Goal: Task Accomplishment & Management: Manage account settings

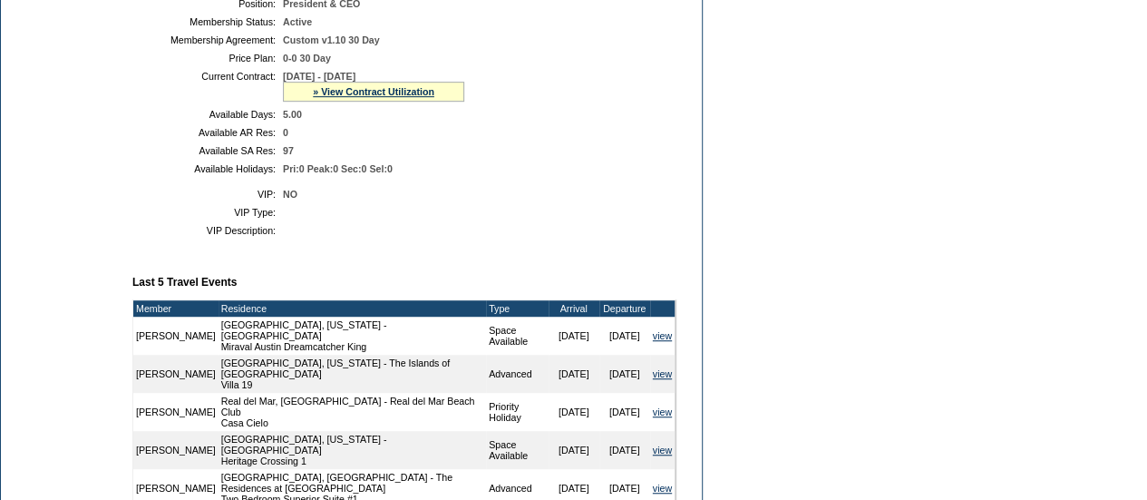
scroll to position [437, 0]
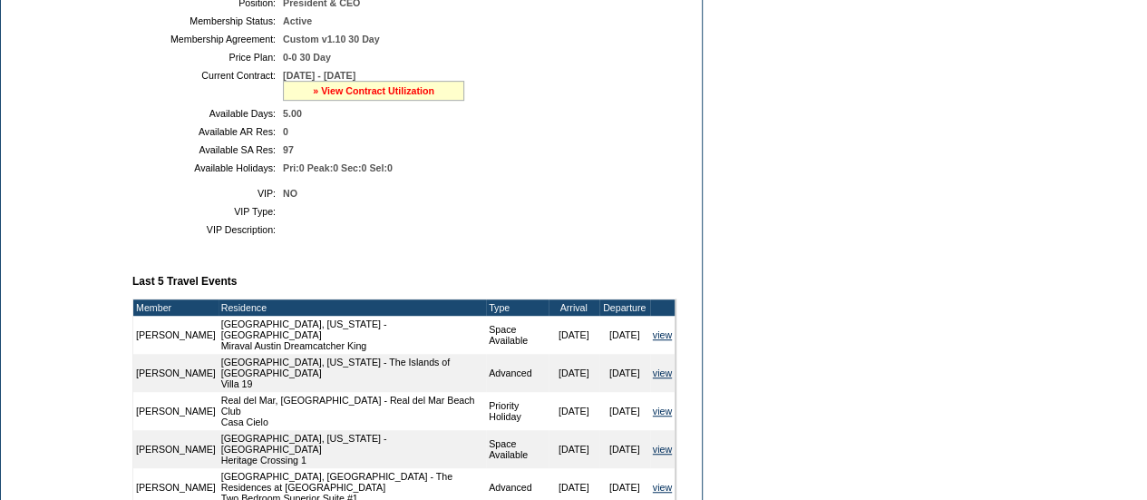
click at [361, 96] on link "» View Contract Utilization" at bounding box center [373, 90] width 121 height 11
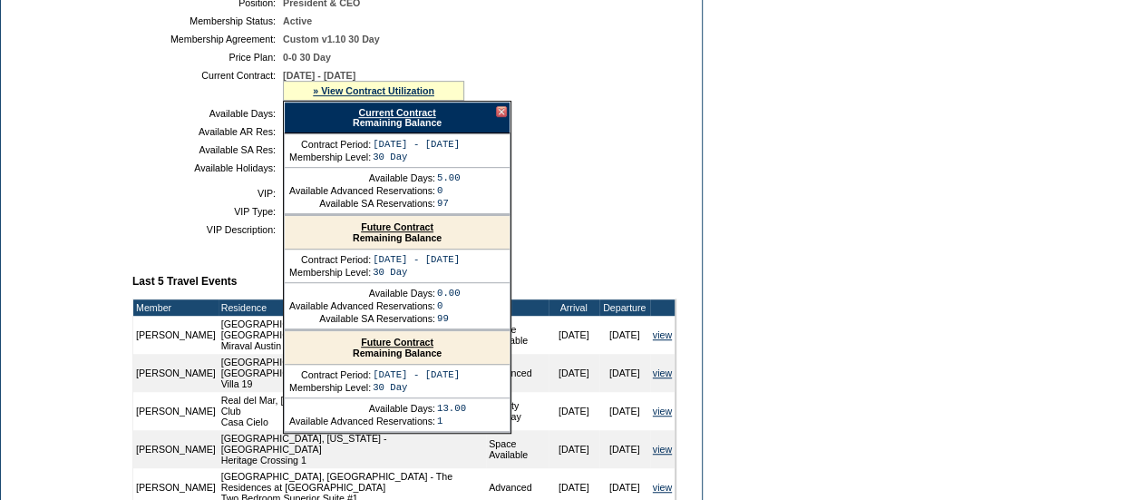
click at [402, 347] on link "Future Contract" at bounding box center [397, 341] width 73 height 11
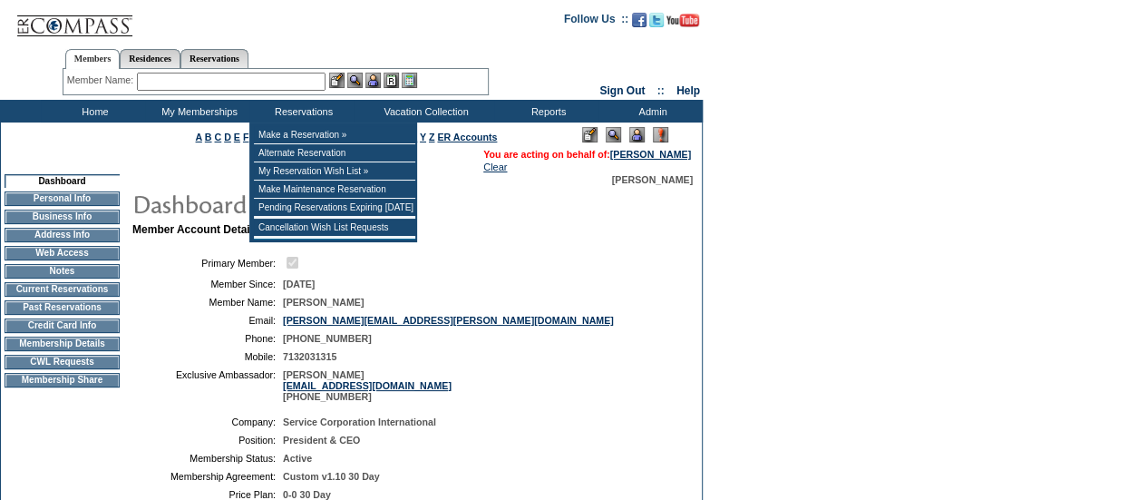
click at [247, 81] on input "text" at bounding box center [231, 82] width 189 height 18
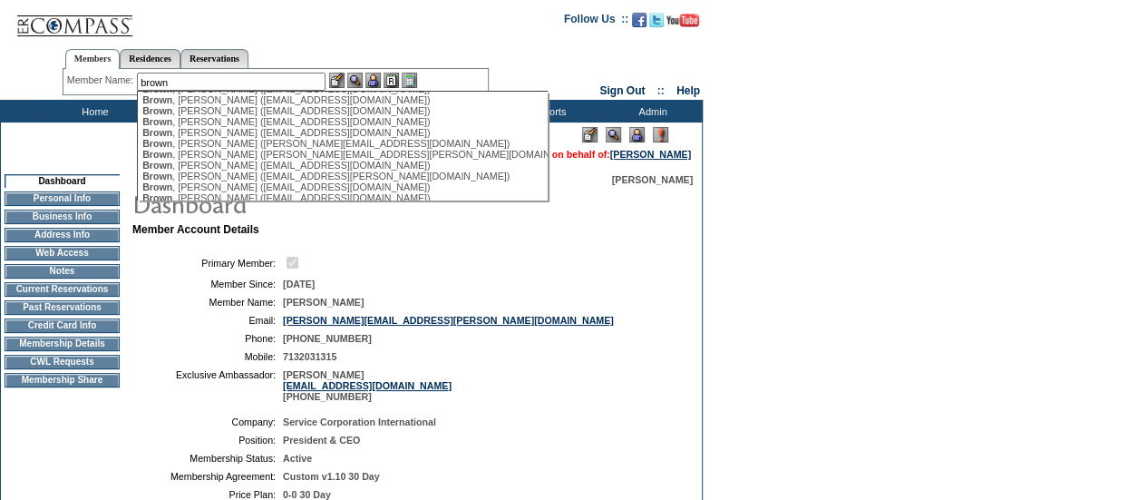
scroll to position [286, 0]
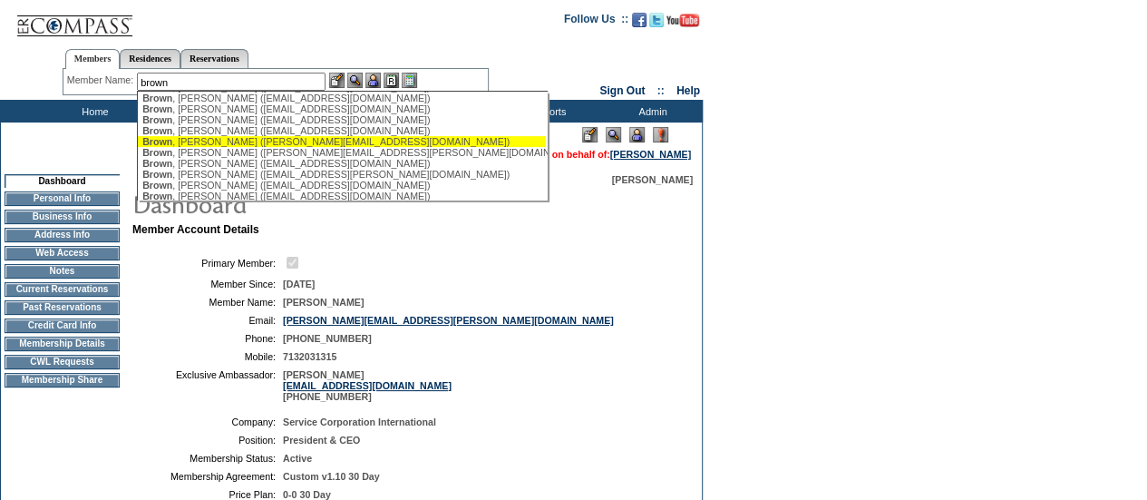
click at [236, 147] on div "[PERSON_NAME] ([PERSON_NAME][EMAIL_ADDRESS][DOMAIN_NAME])" at bounding box center [341, 141] width 399 height 11
type input "[PERSON_NAME] ([PERSON_NAME][EMAIL_ADDRESS][DOMAIN_NAME])"
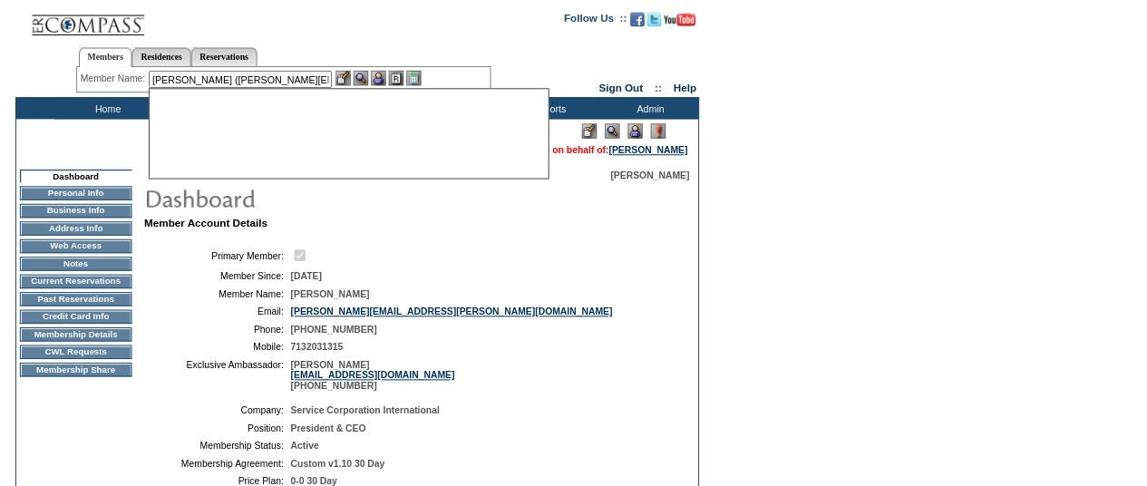
scroll to position [0, 0]
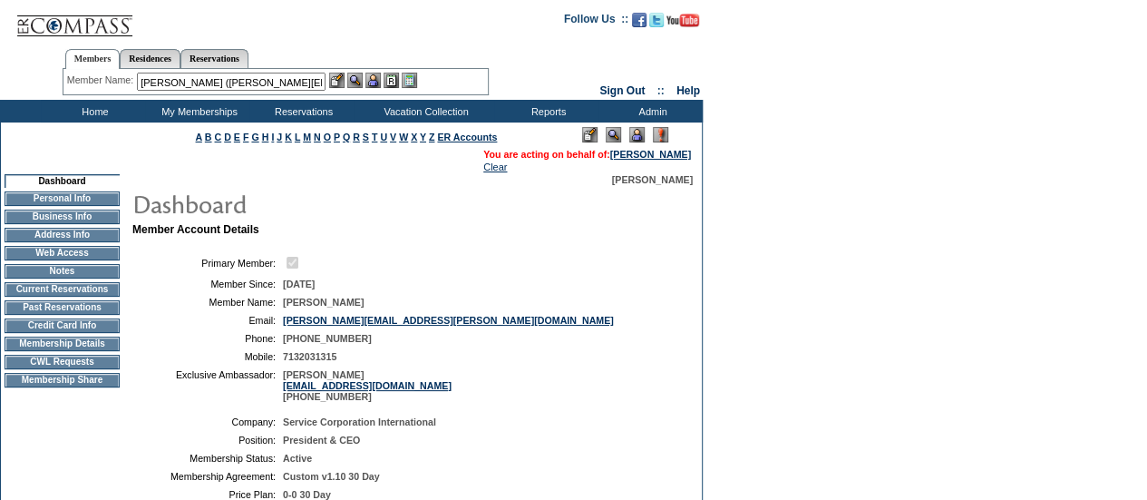
click at [363, 88] on div "Member Name: [PERSON_NAME] ([PERSON_NAME][EMAIL_ADDRESS][DOMAIN_NAME]) [PERSON_…" at bounding box center [275, 82] width 417 height 18
click at [359, 80] on img at bounding box center [354, 80] width 15 height 15
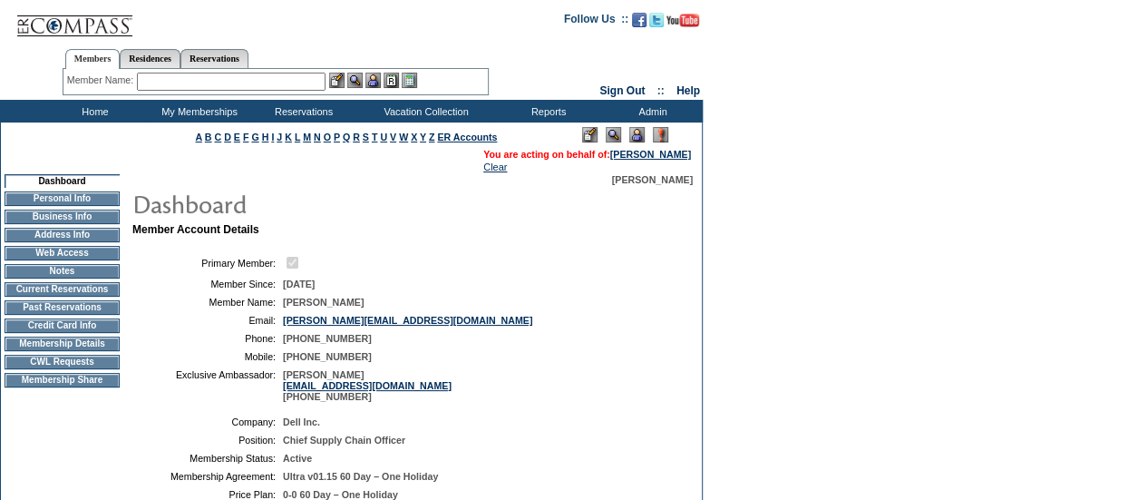
click at [640, 128] on img at bounding box center [636, 134] width 15 height 15
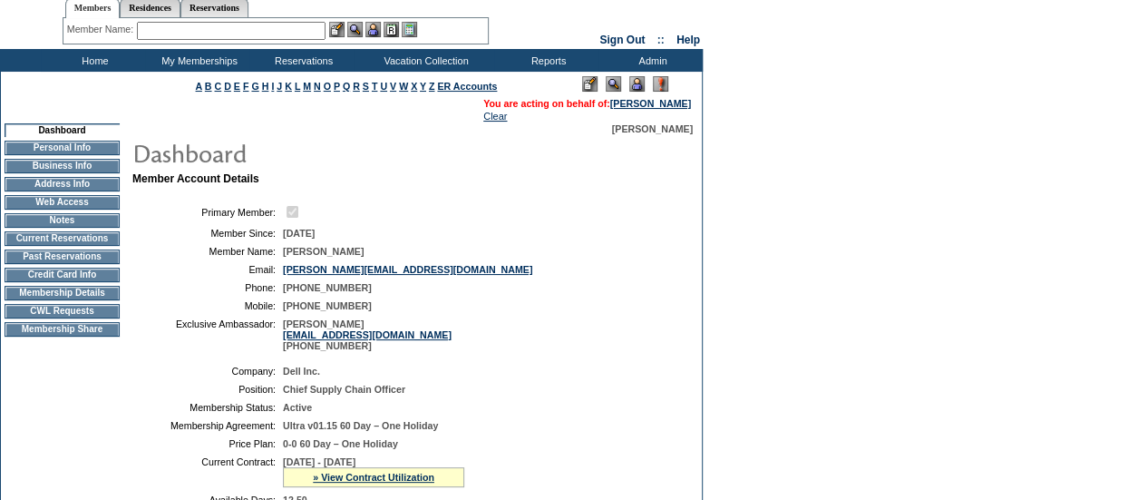
scroll to position [50, 0]
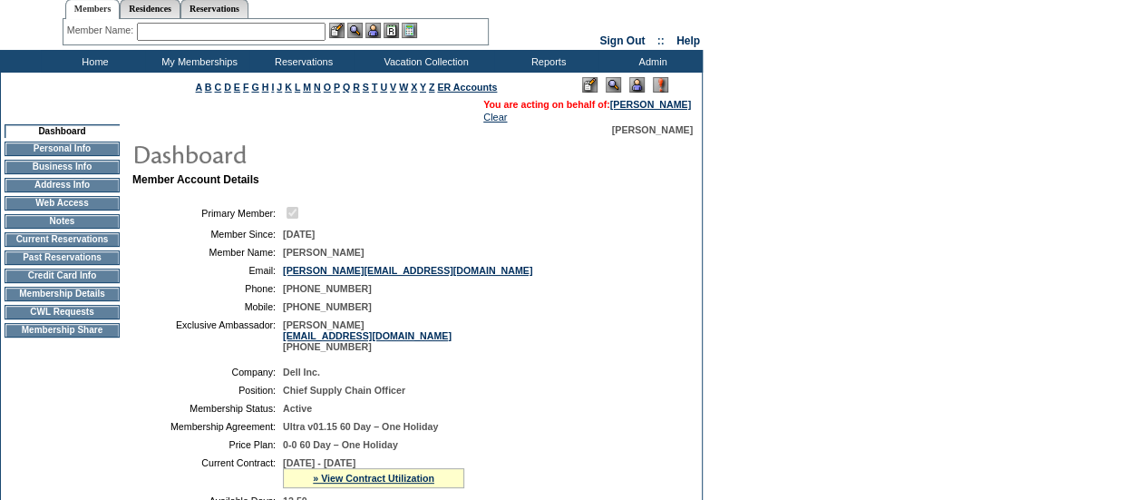
click at [100, 56] on td "Home" at bounding box center [93, 61] width 104 height 23
